Goal: Information Seeking & Learning: Learn about a topic

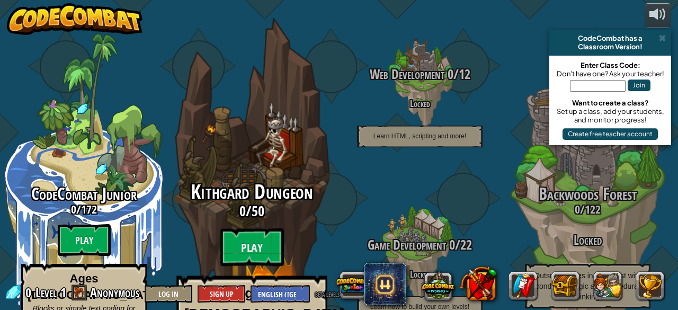
click at [218, 204] on h3 "0 / 50" at bounding box center [251, 211] width 201 height 15
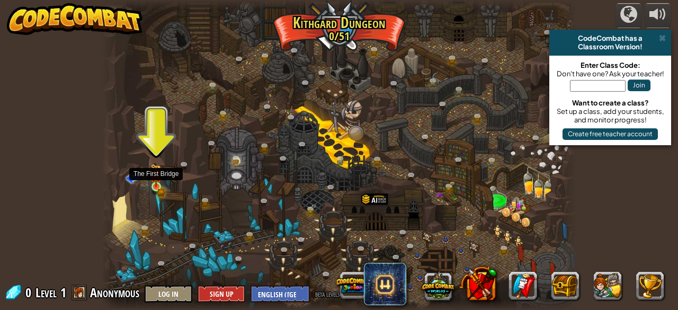
click at [158, 177] on img at bounding box center [156, 175] width 6 height 6
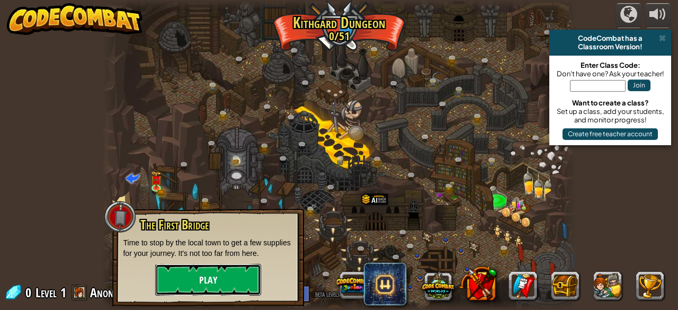
click at [191, 279] on button "Play" at bounding box center [208, 280] width 106 height 32
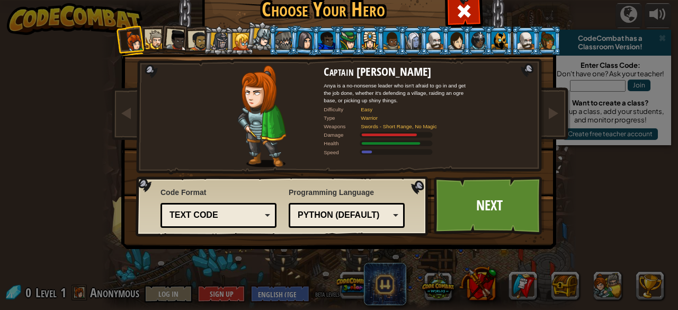
click at [334, 218] on div "Python (Default)" at bounding box center [344, 215] width 92 height 12
click at [482, 199] on link "Next" at bounding box center [489, 205] width 111 height 58
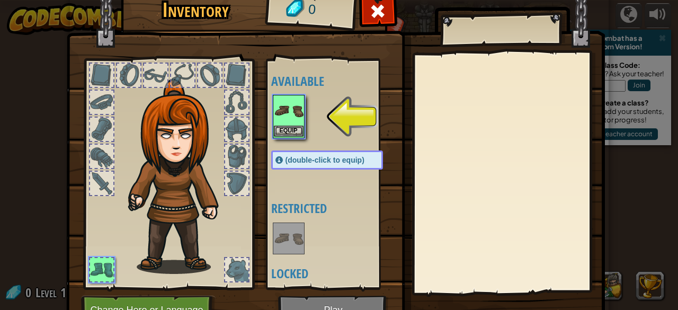
click at [274, 99] on img at bounding box center [289, 111] width 30 height 30
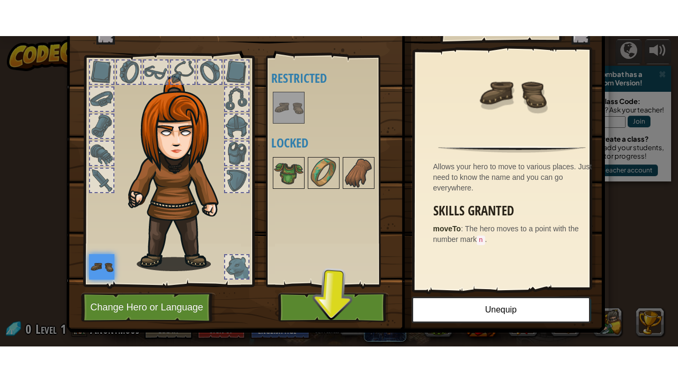
scroll to position [40, 0]
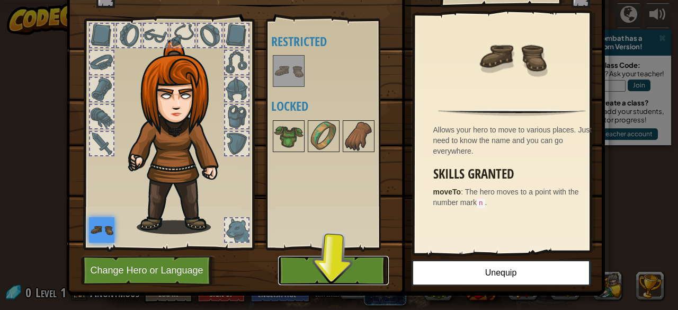
click at [302, 264] on button "Play" at bounding box center [333, 270] width 111 height 29
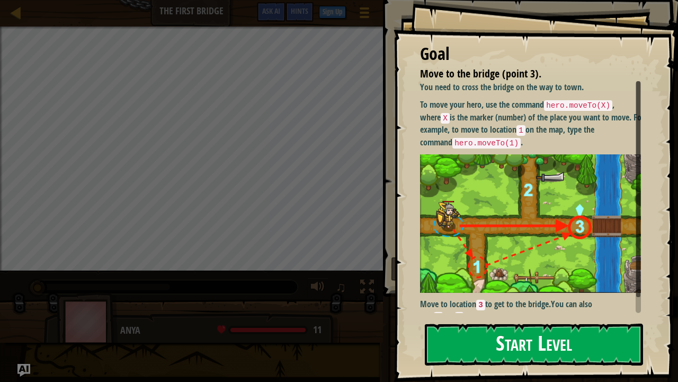
click at [484, 310] on button "Start Level" at bounding box center [534, 344] width 218 height 42
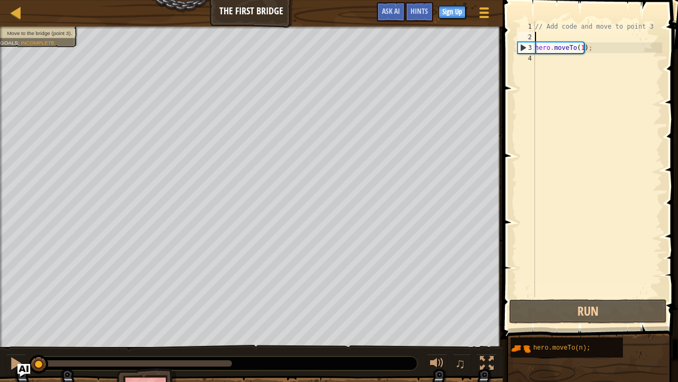
click at [550, 35] on div "// Add code and move to point 3 hero . moveTo ( 1 ) ;" at bounding box center [597, 169] width 129 height 297
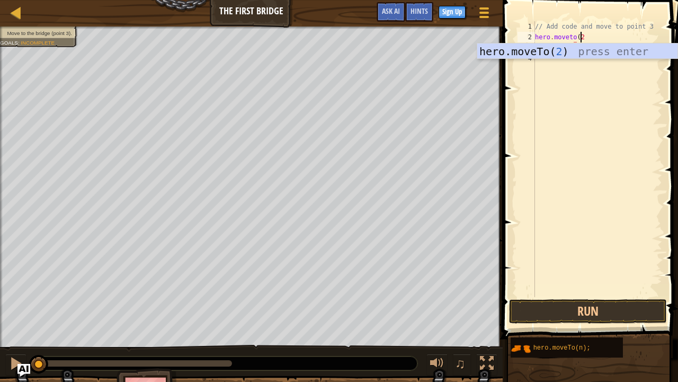
scroll to position [5, 3]
type textarea "hero.moveto(2)"
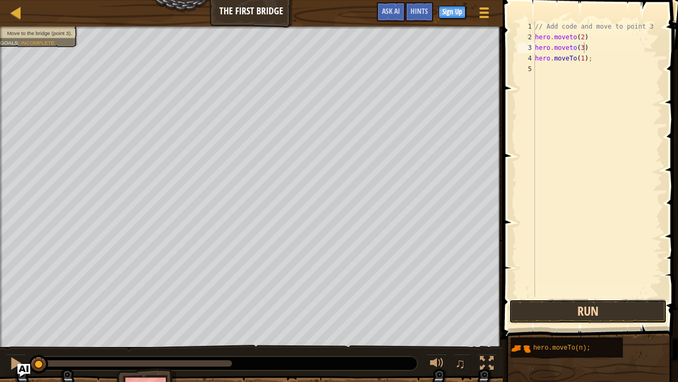
click at [559, 305] on button "Run" at bounding box center [588, 311] width 158 height 24
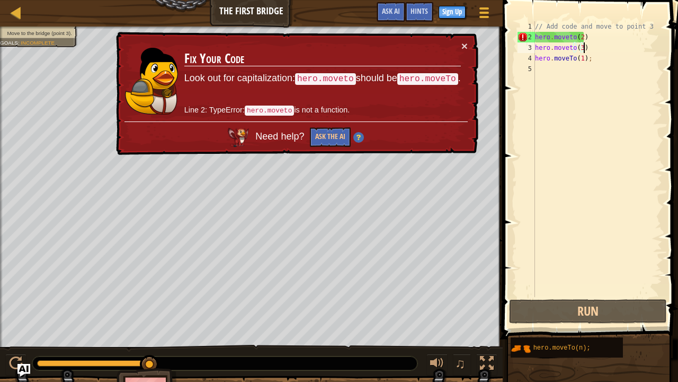
click at [590, 48] on div "// Add code and move to point 3 hero . moveto ( 2 ) hero . moveto ( 3 ) hero . …" at bounding box center [597, 169] width 129 height 297
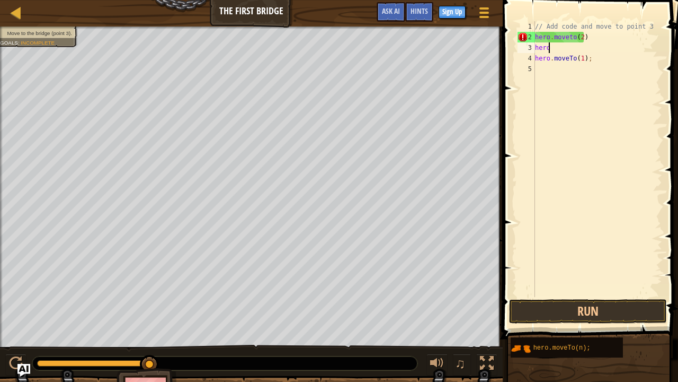
scroll to position [5, 1]
type textarea "h"
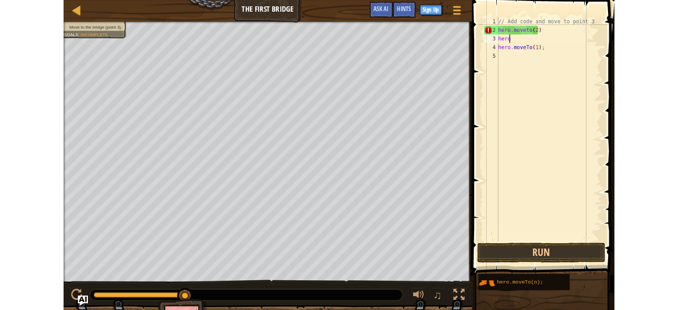
scroll to position [5, 0]
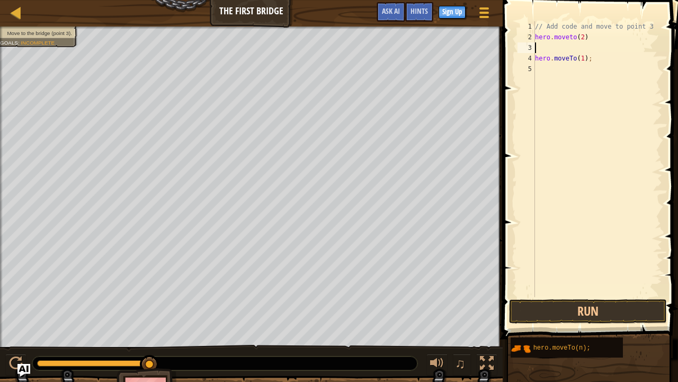
type textarea "hero.moveto(2)"
click at [558, 310] on button "Run" at bounding box center [588, 311] width 158 height 24
